Goal: Information Seeking & Learning: Compare options

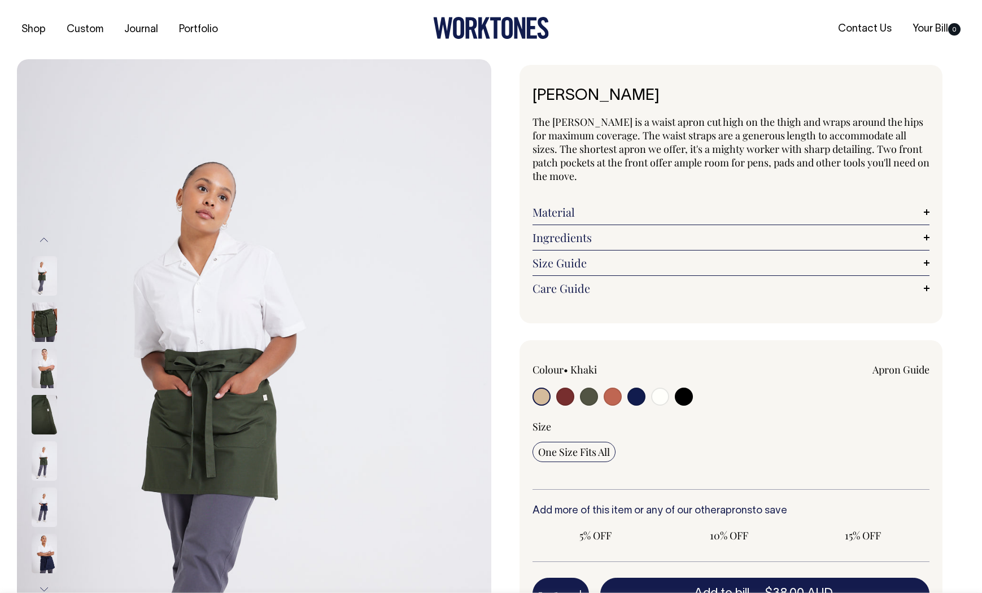
radio input "true"
select select "Olive"
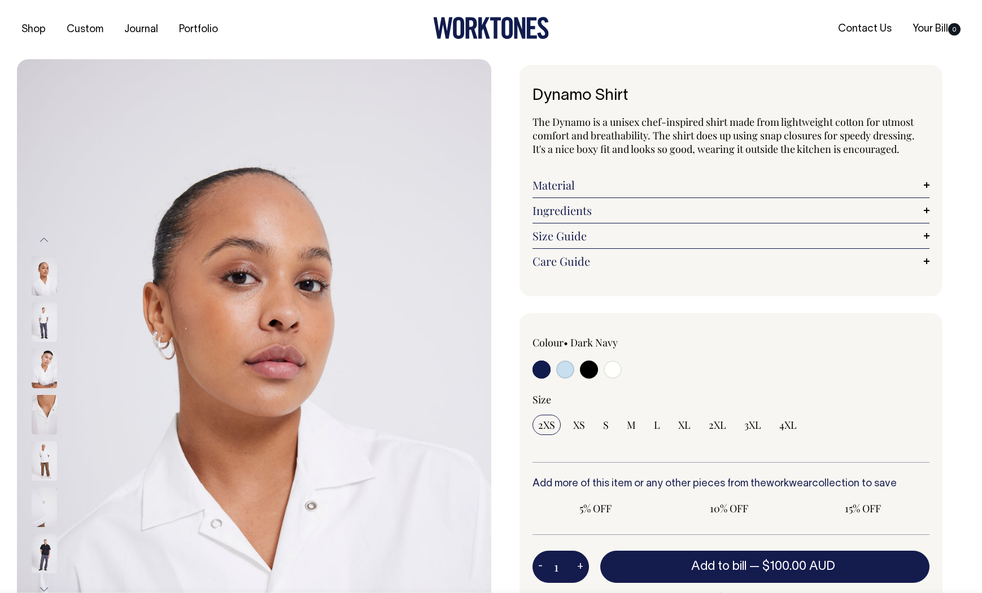
radio input "true"
select select "Off-White"
